Goal: Transaction & Acquisition: Purchase product/service

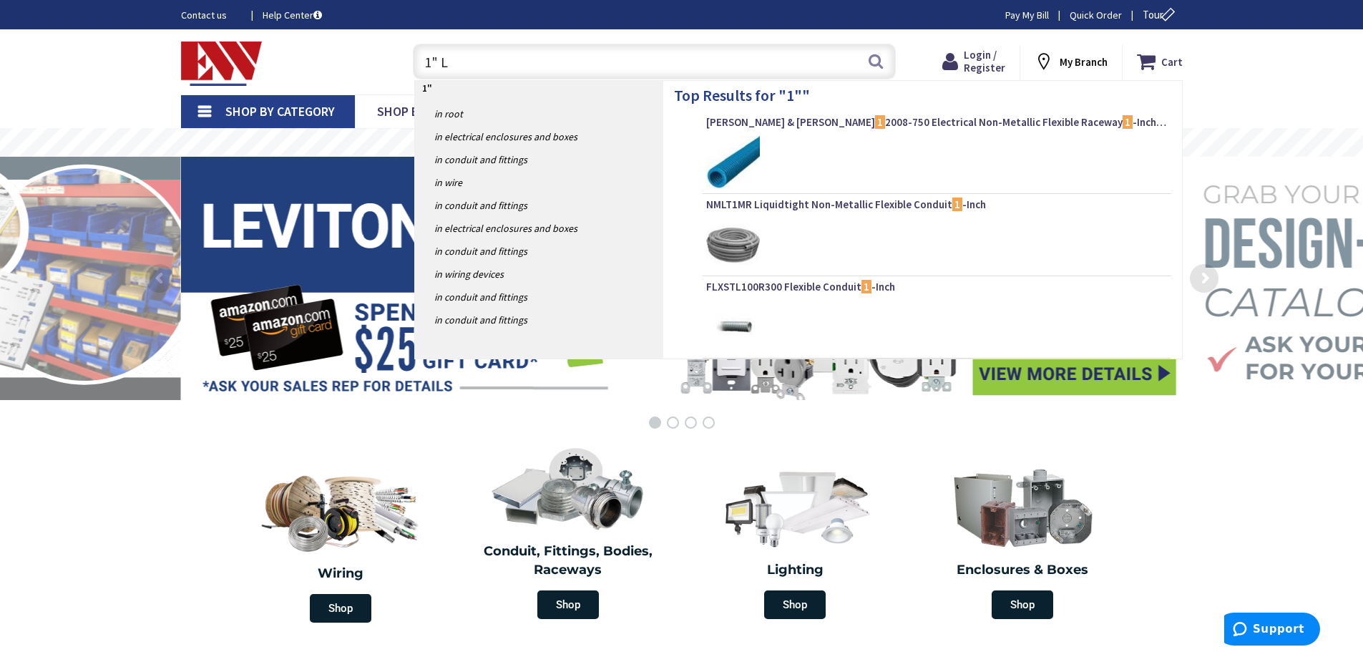
type input "1" LB"
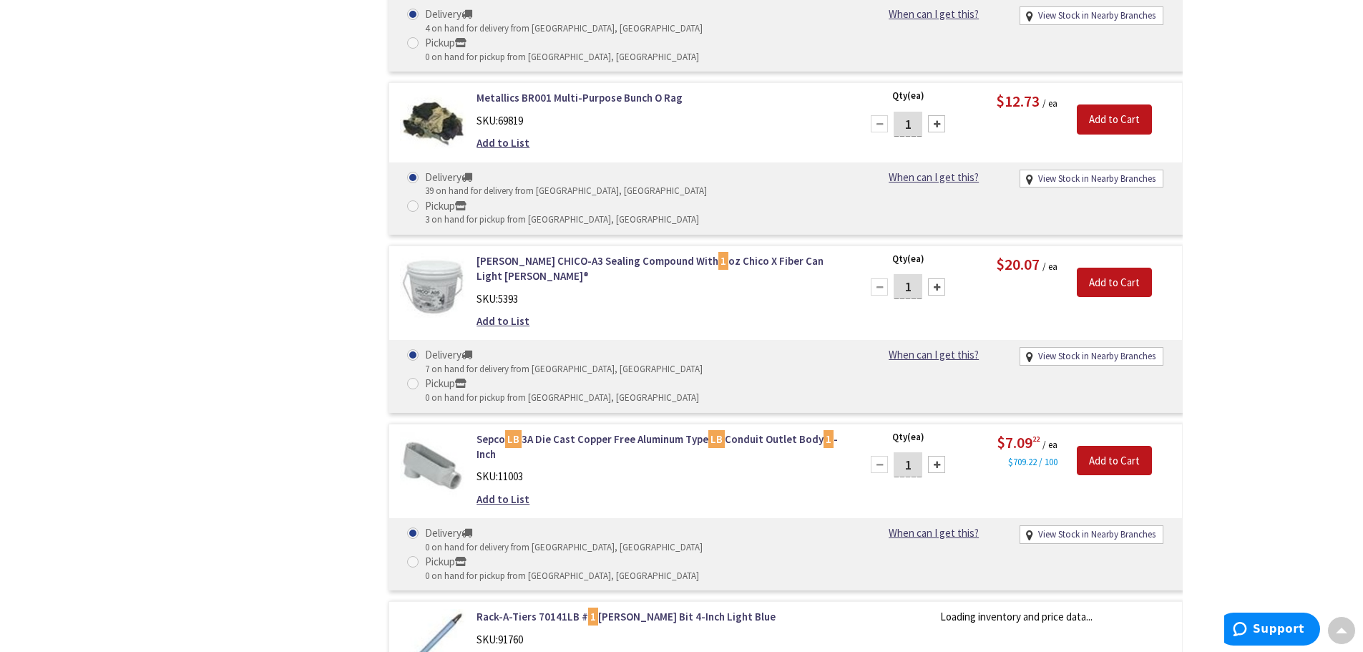
scroll to position [3577, 0]
